Goal: Communication & Community: Answer question/provide support

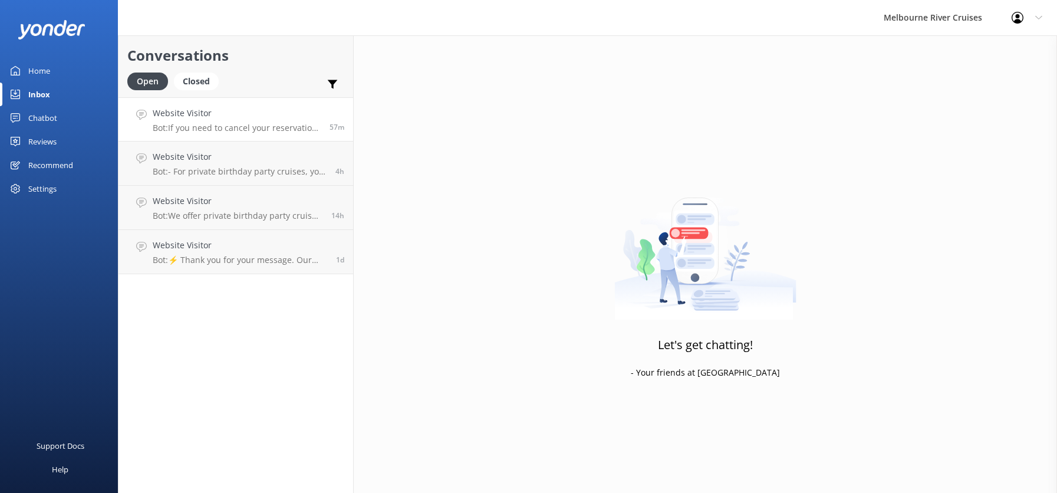
click at [218, 123] on p "Bot: If you need to cancel your reservation, please contact our team at [PHONE_…" at bounding box center [237, 128] width 168 height 11
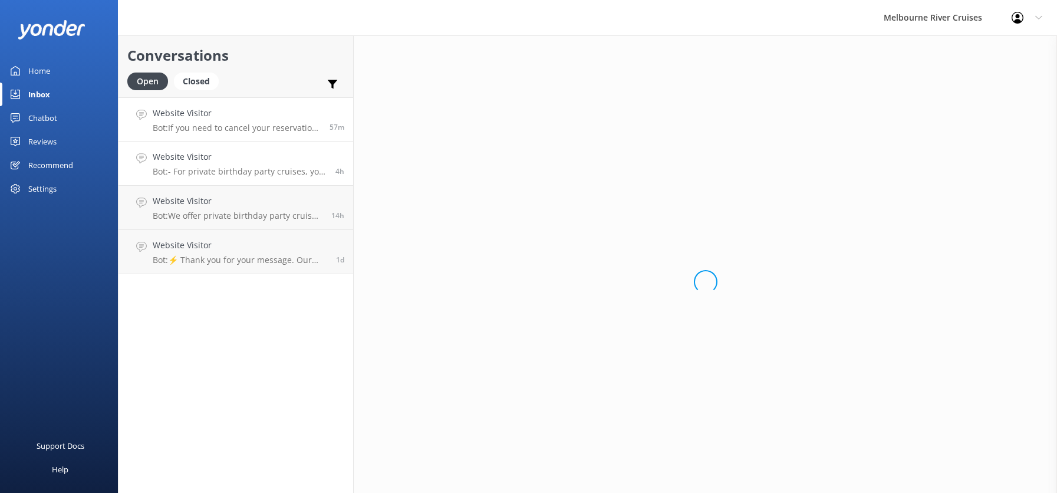
click at [214, 166] on p "Bot: - For private birthday party cruises, you can celebrate on the Yarra River…" at bounding box center [240, 171] width 174 height 11
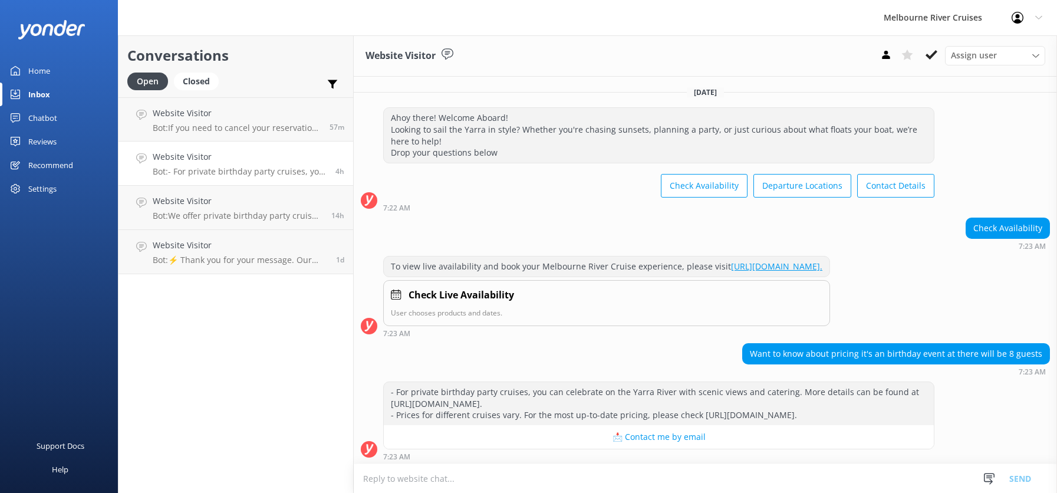
scroll to position [26, 0]
